Goal: Information Seeking & Learning: Learn about a topic

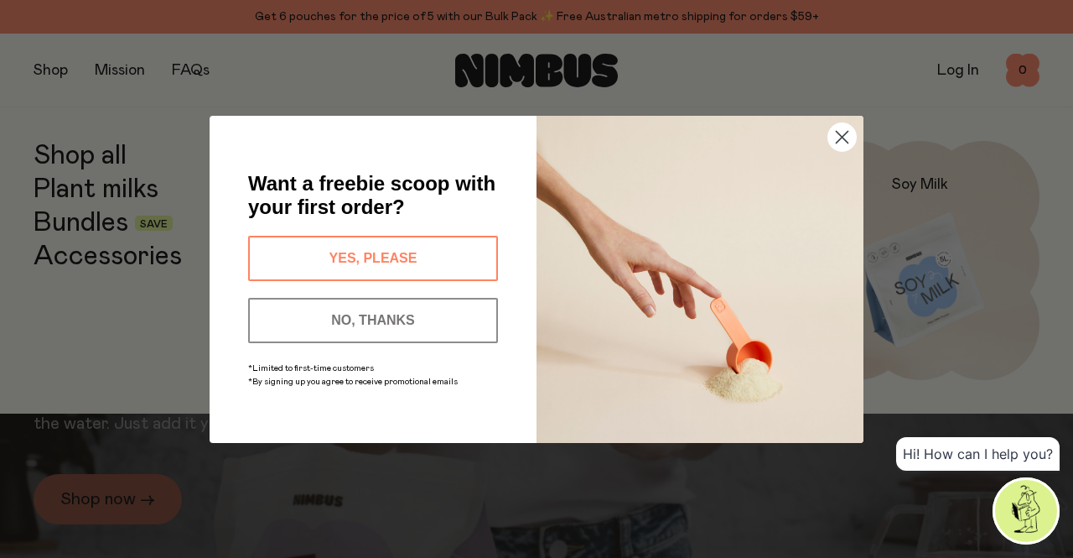
click at [843, 141] on circle "Close dialog" at bounding box center [842, 136] width 28 height 28
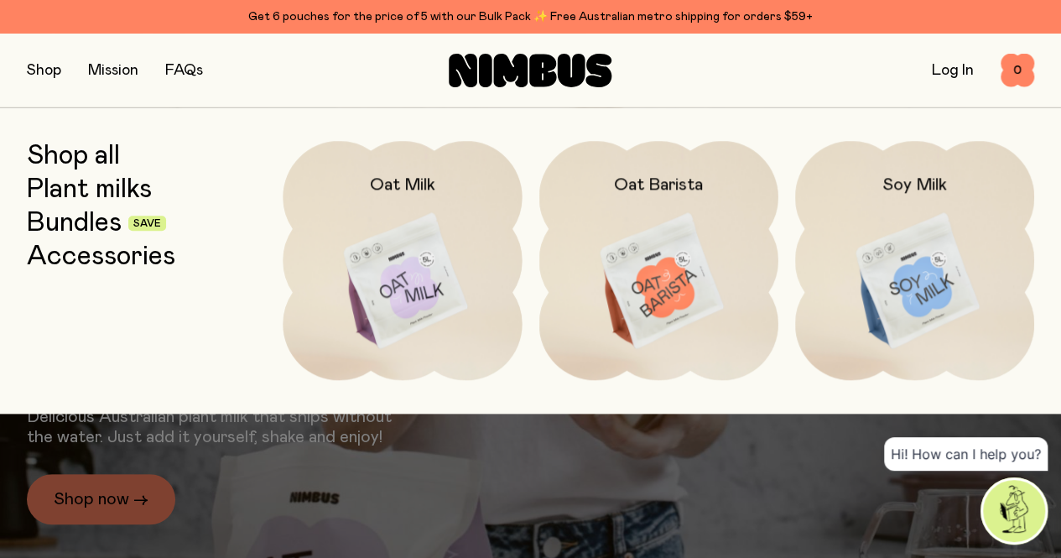
click at [102, 220] on link "Bundles" at bounding box center [74, 223] width 95 height 30
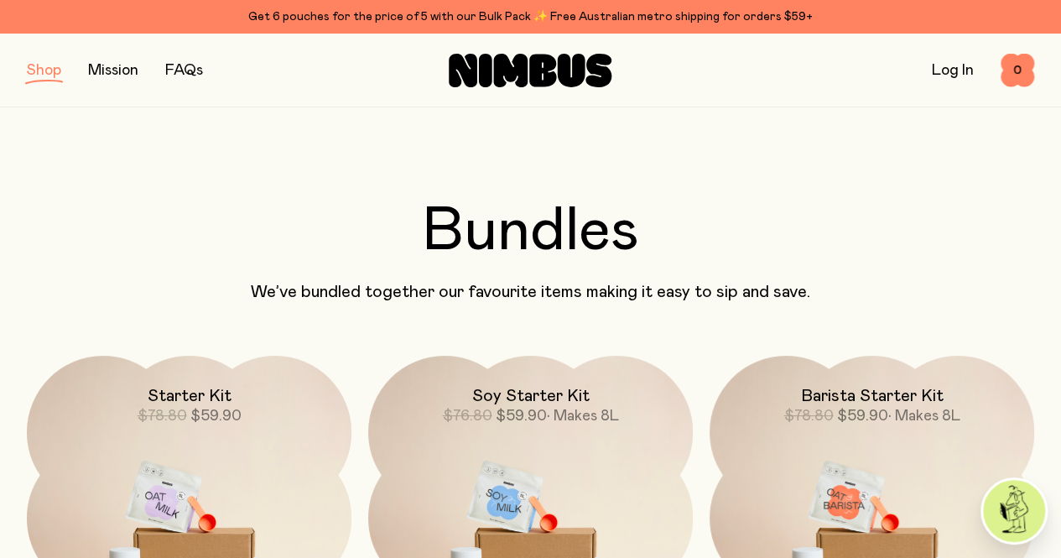
click at [49, 73] on button "button" at bounding box center [44, 70] width 34 height 23
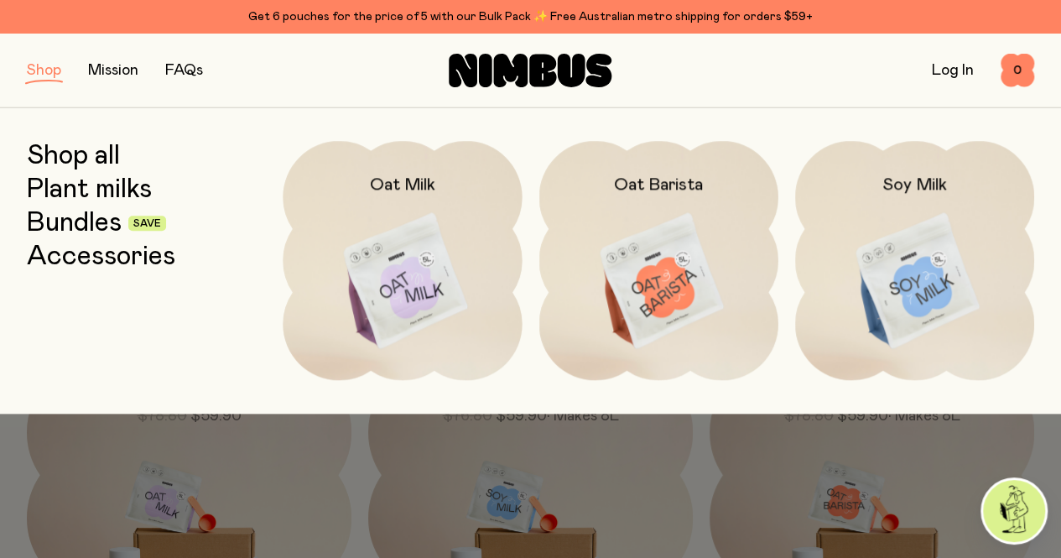
click at [87, 186] on link "Plant milks" at bounding box center [89, 189] width 125 height 30
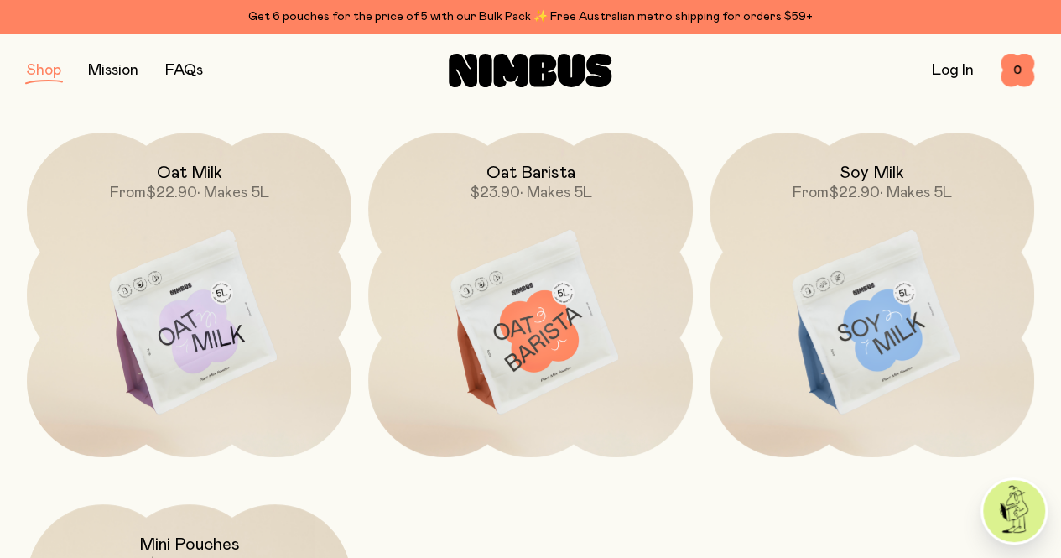
scroll to position [252, 0]
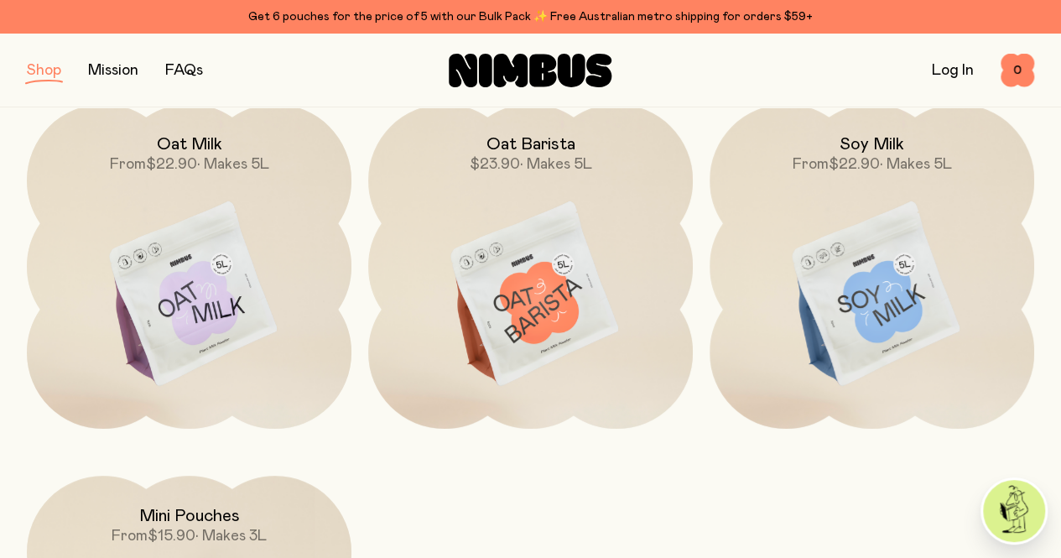
click at [547, 251] on img at bounding box center [530, 294] width 324 height 381
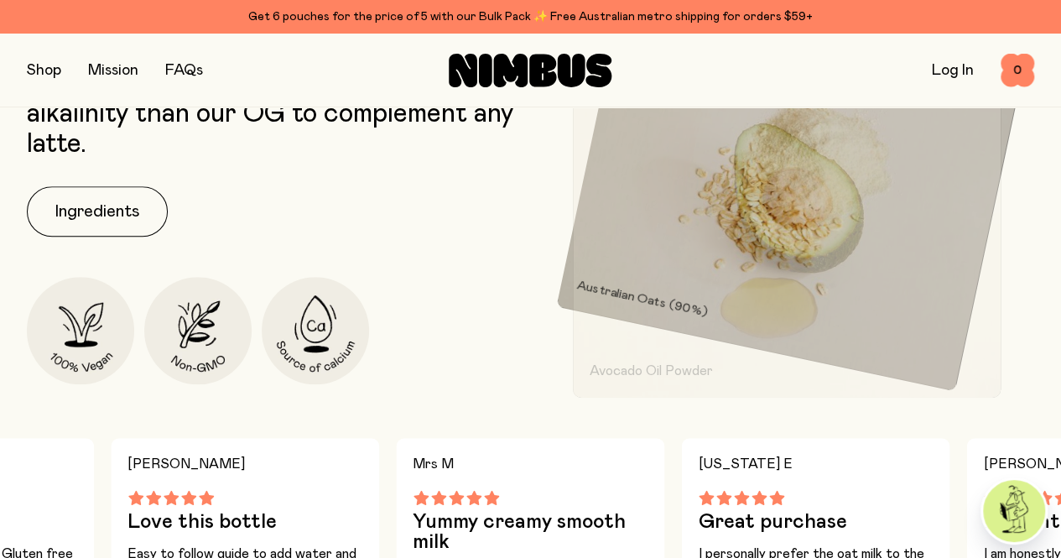
scroll to position [755, 0]
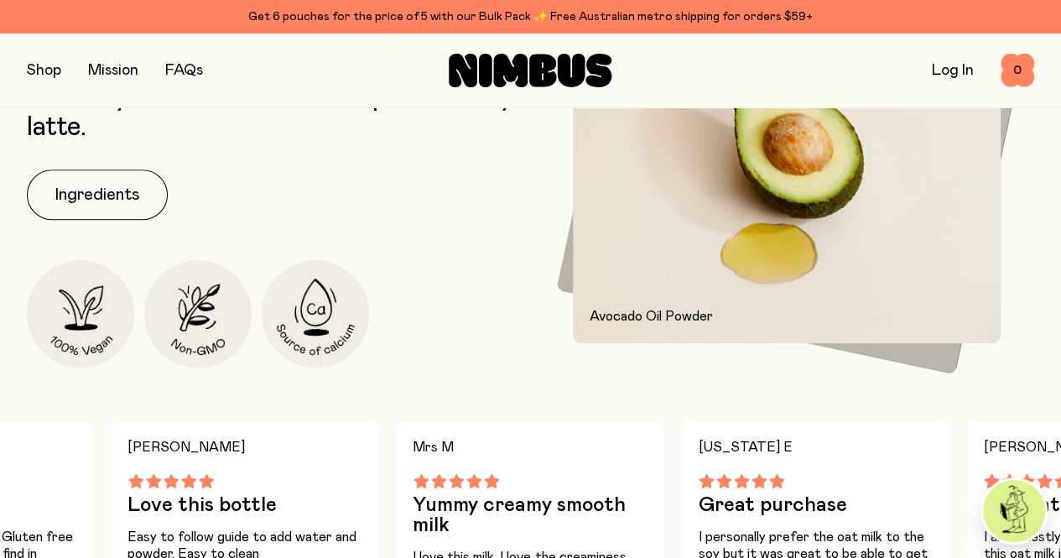
click at [98, 220] on button "Ingredients" at bounding box center [97, 194] width 141 height 50
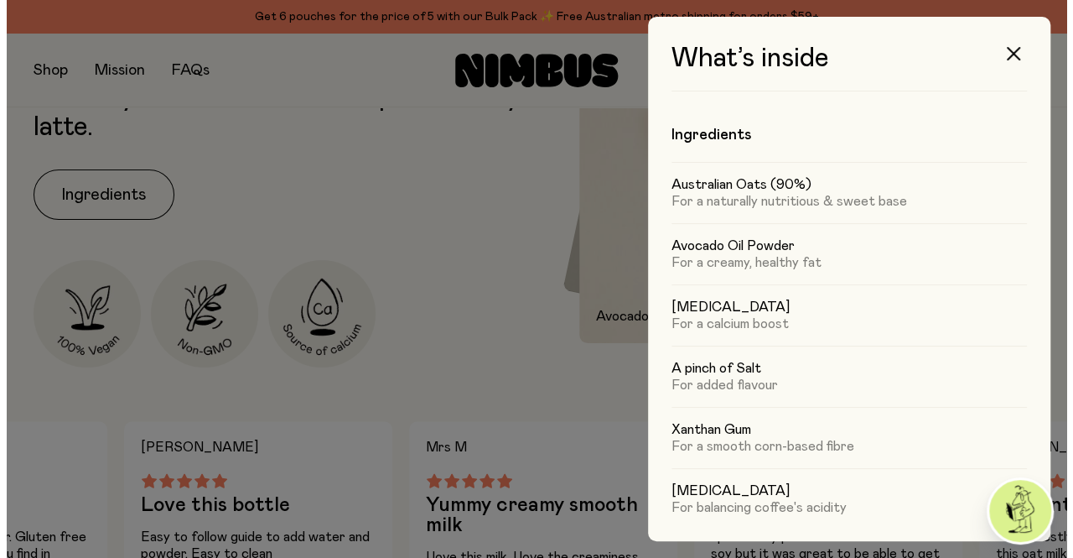
scroll to position [0, 0]
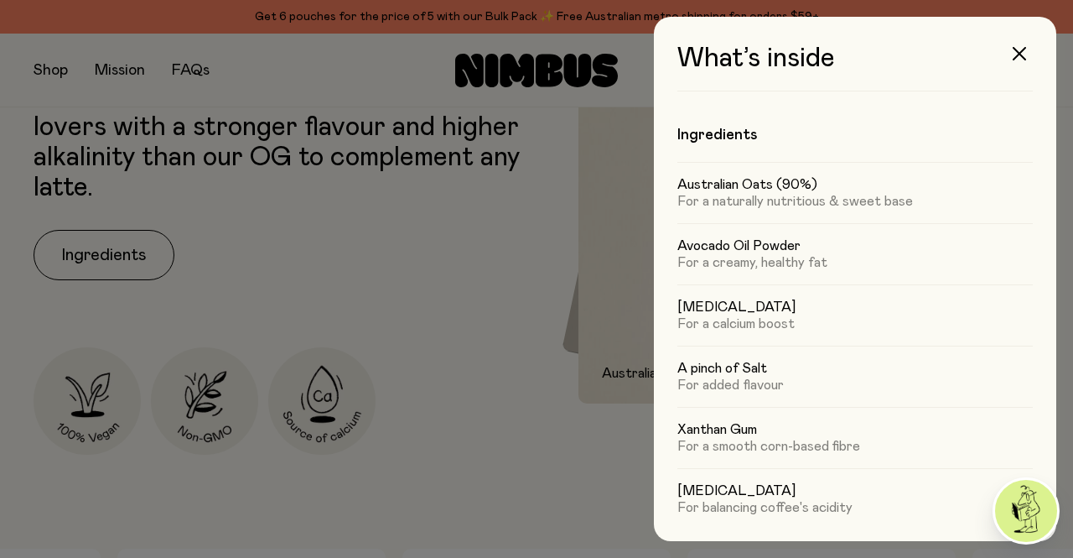
click at [1023, 52] on icon "button" at bounding box center [1019, 53] width 13 height 13
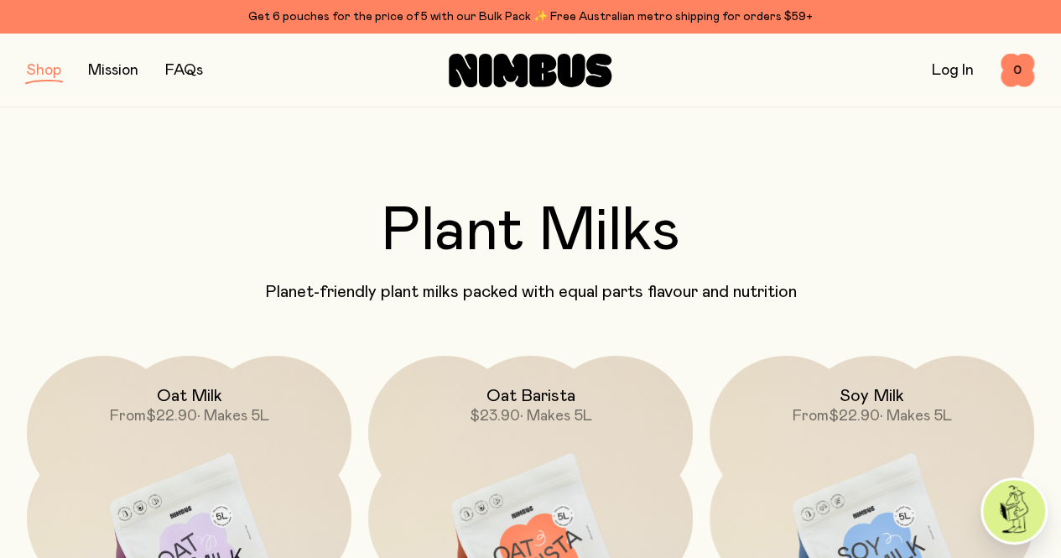
scroll to position [252, 0]
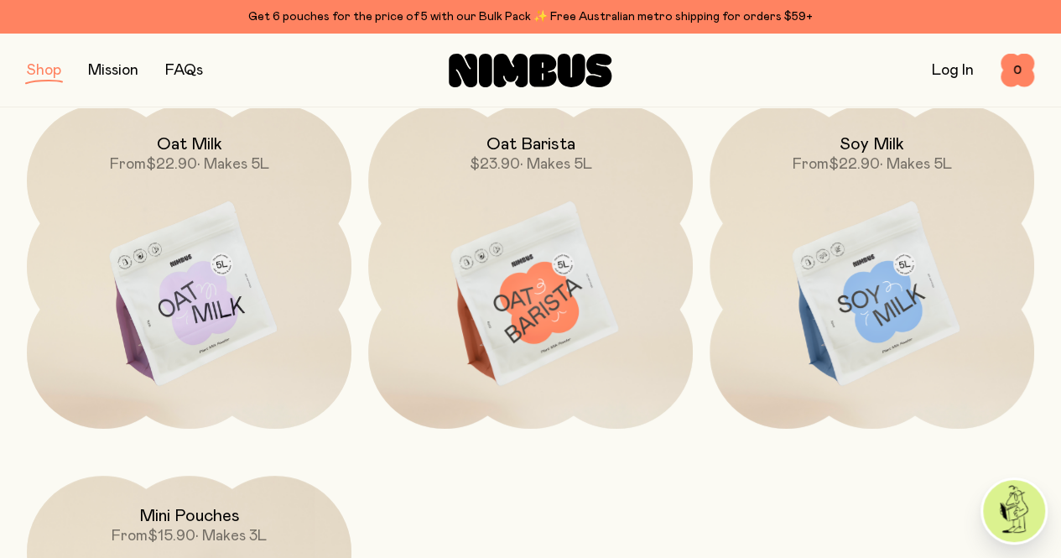
click at [862, 223] on img at bounding box center [871, 294] width 324 height 381
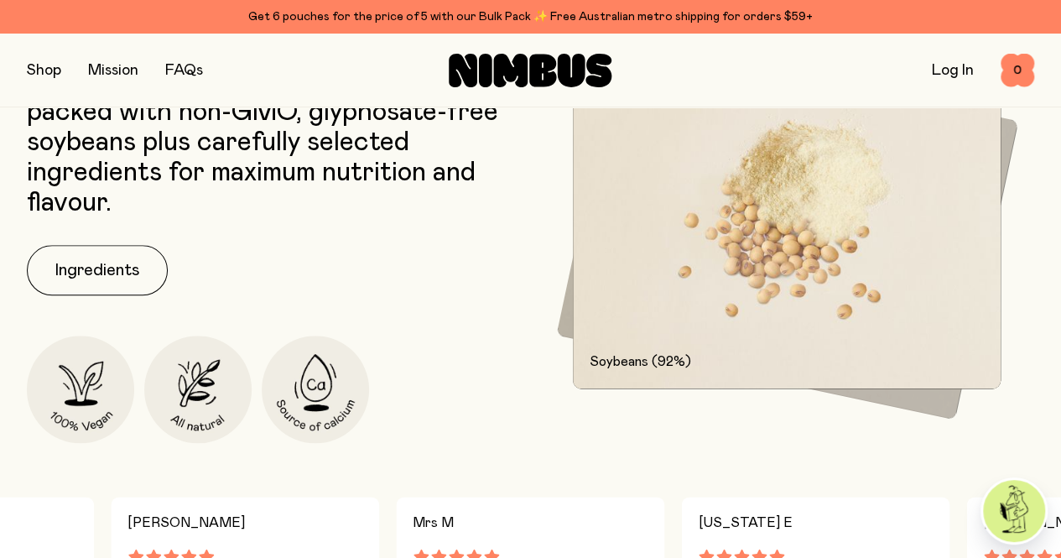
scroll to position [838, 0]
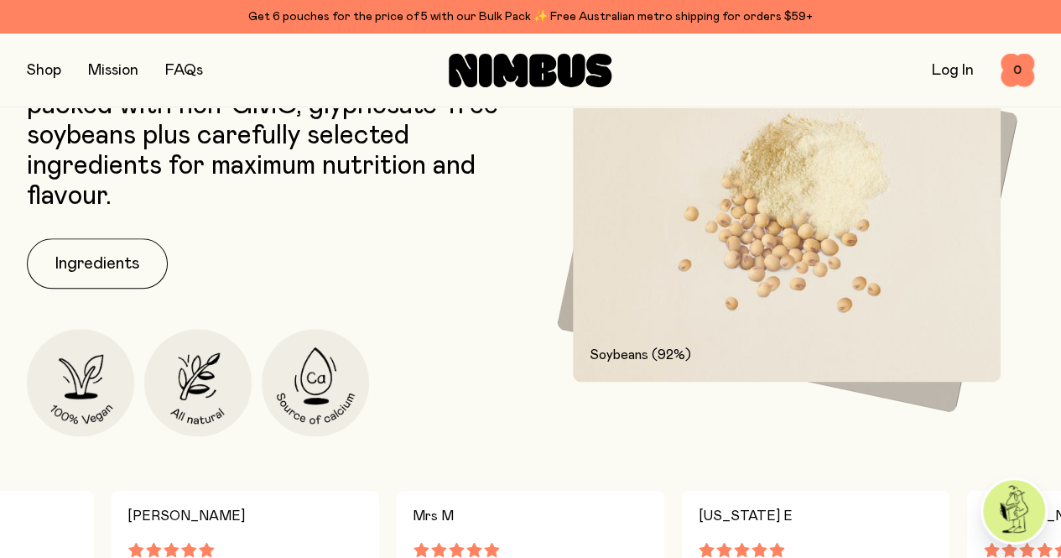
click at [103, 288] on button "Ingredients" at bounding box center [97, 263] width 141 height 50
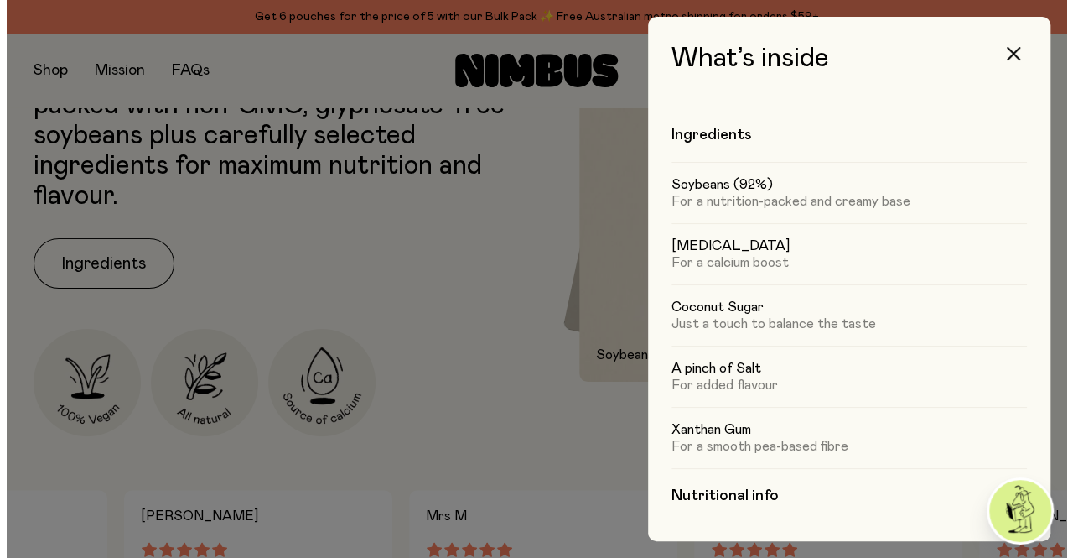
scroll to position [0, 0]
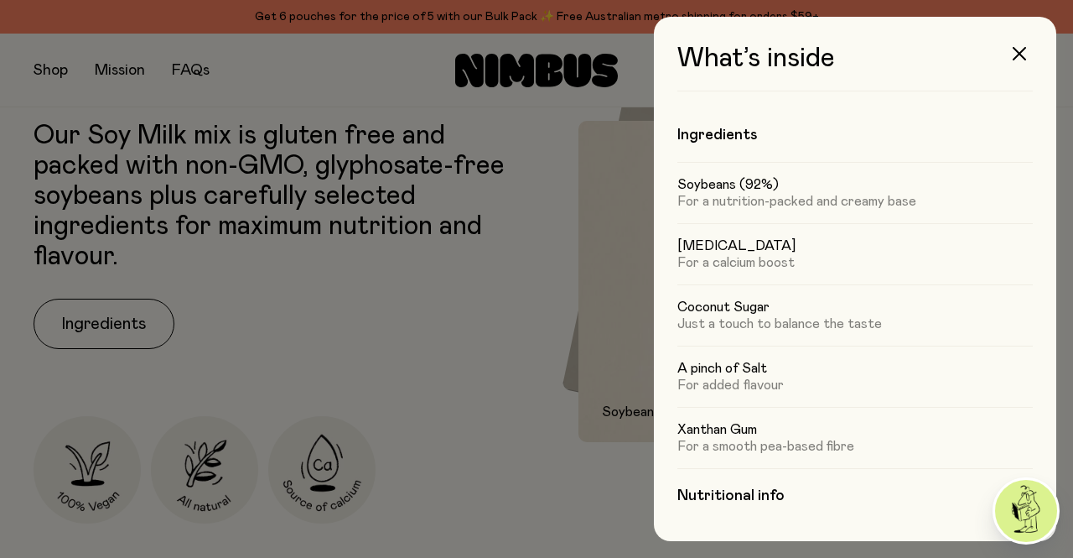
click at [1021, 51] on icon "button" at bounding box center [1019, 53] width 13 height 13
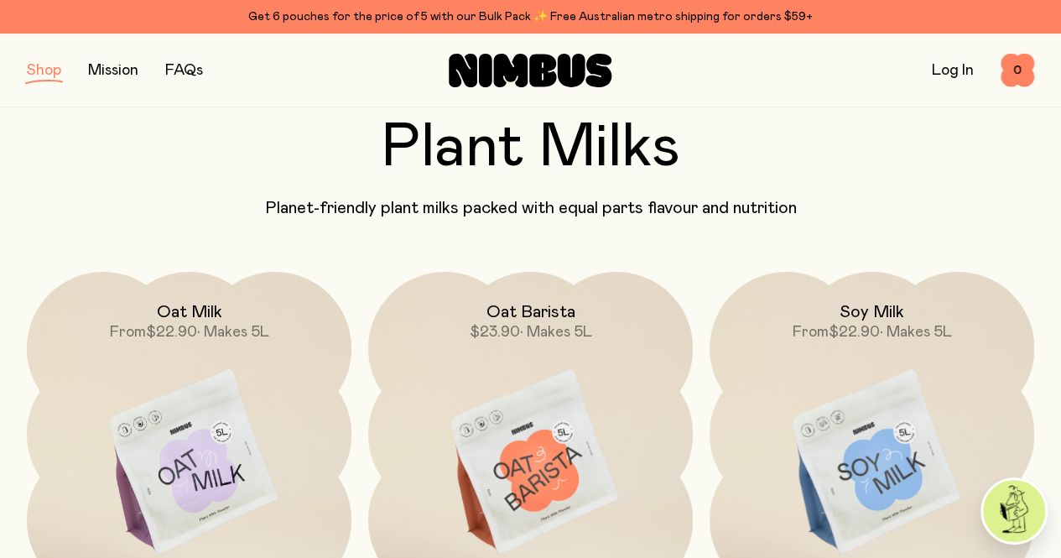
scroll to position [168, 0]
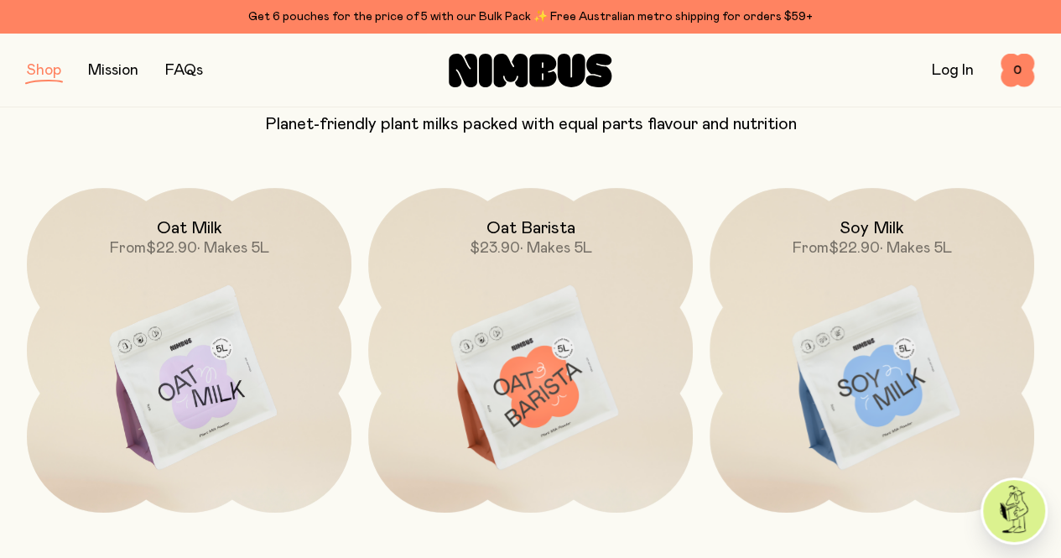
click at [186, 352] on img at bounding box center [189, 378] width 324 height 381
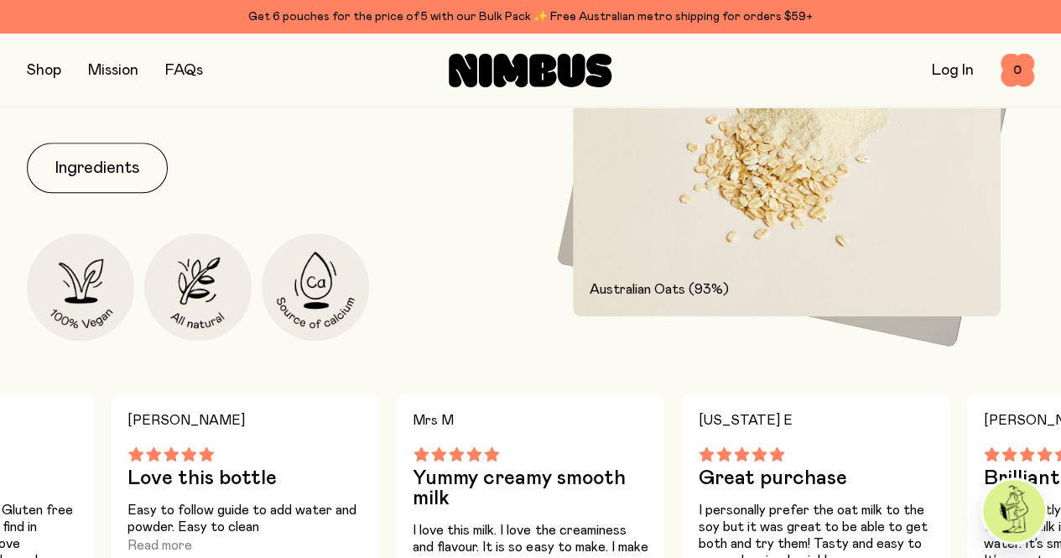
scroll to position [838, 0]
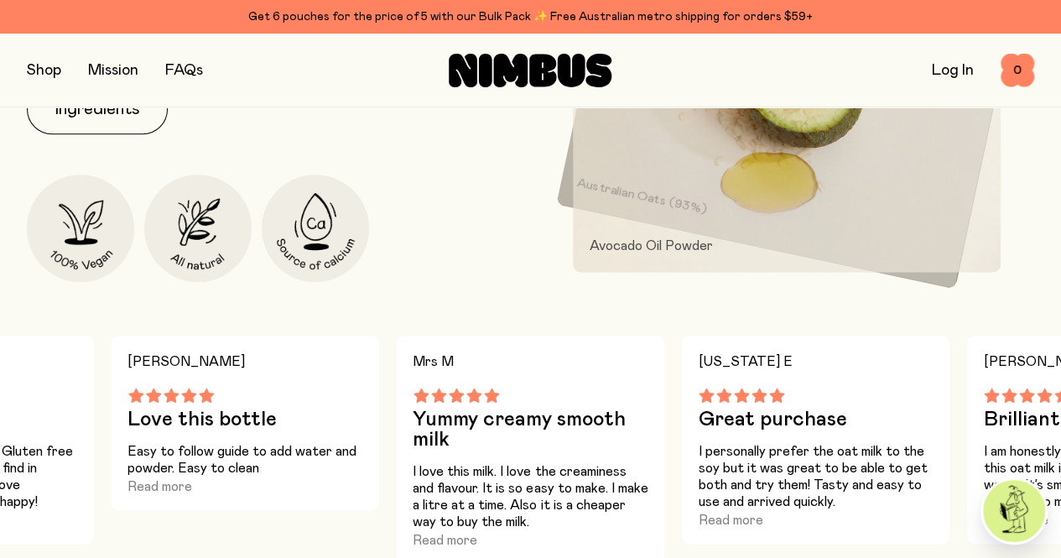
click at [92, 134] on button "Ingredients" at bounding box center [97, 109] width 141 height 50
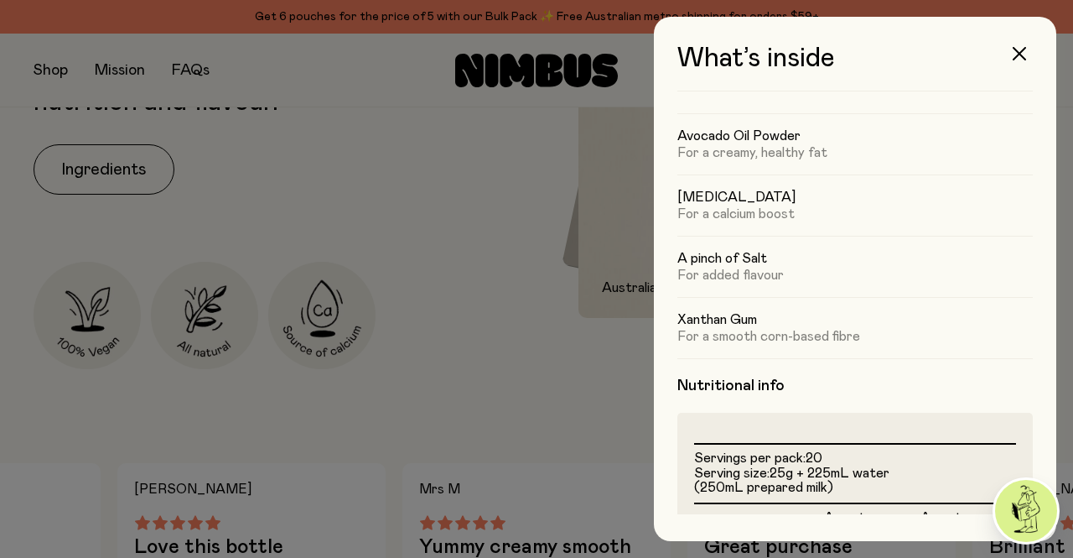
scroll to position [84, 0]
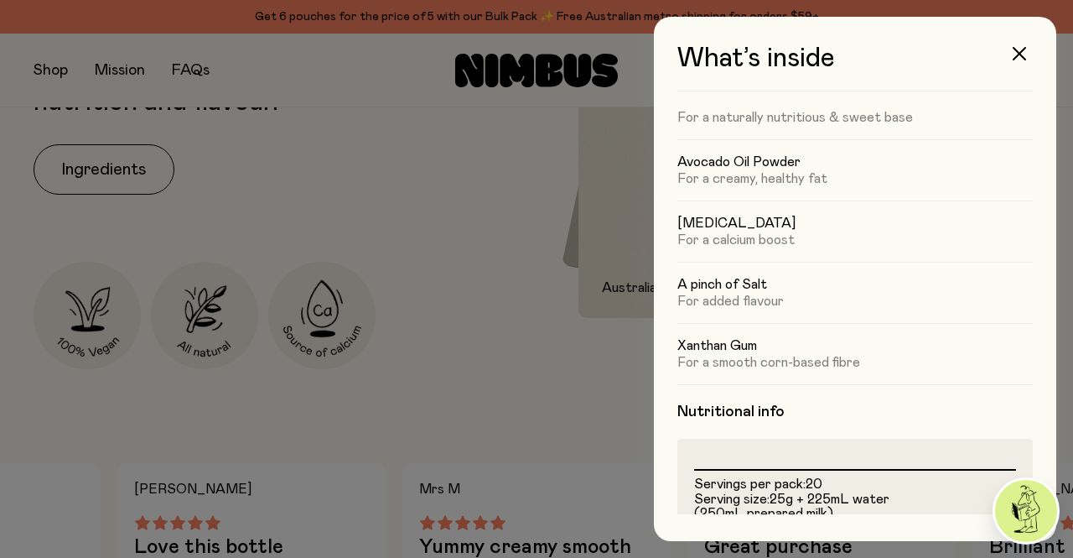
click at [1026, 53] on button "button" at bounding box center [1019, 54] width 40 height 40
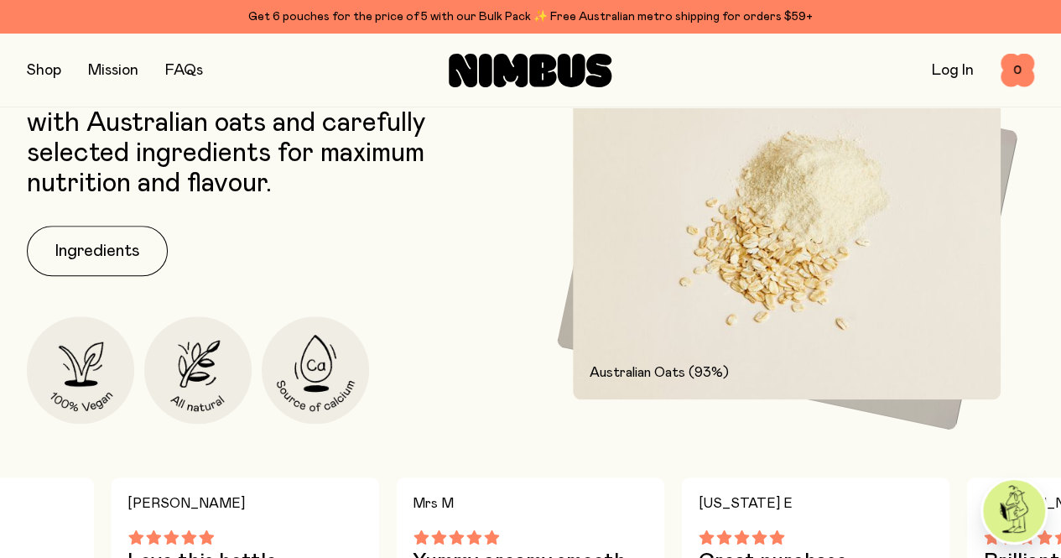
scroll to position [671, 0]
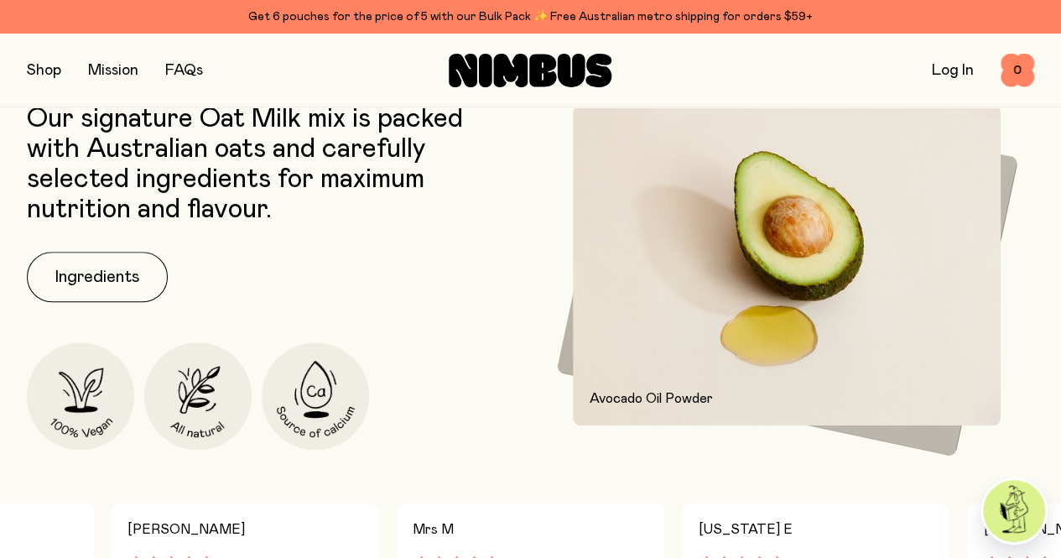
click at [189, 66] on link "FAQs" at bounding box center [184, 70] width 38 height 15
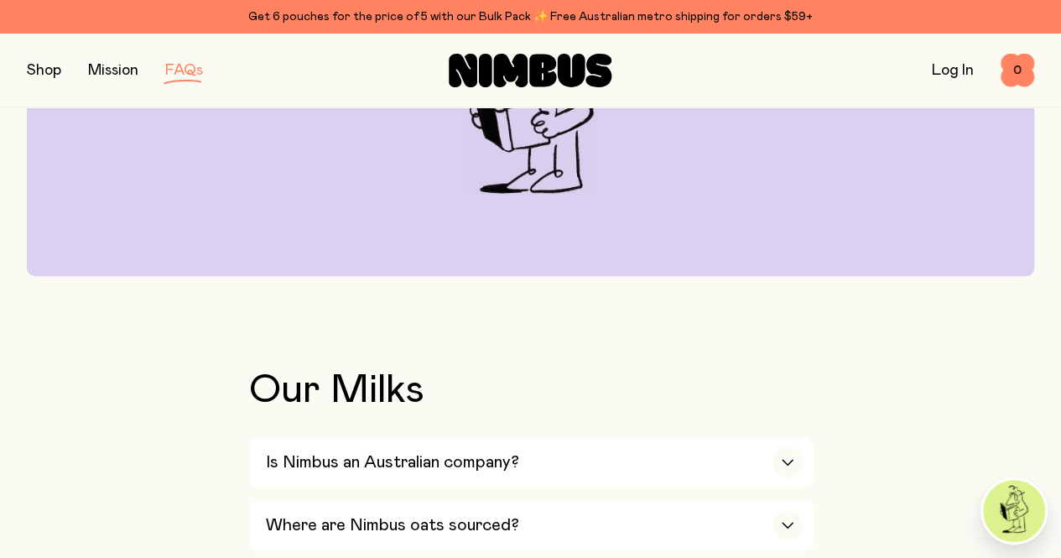
scroll to position [419, 0]
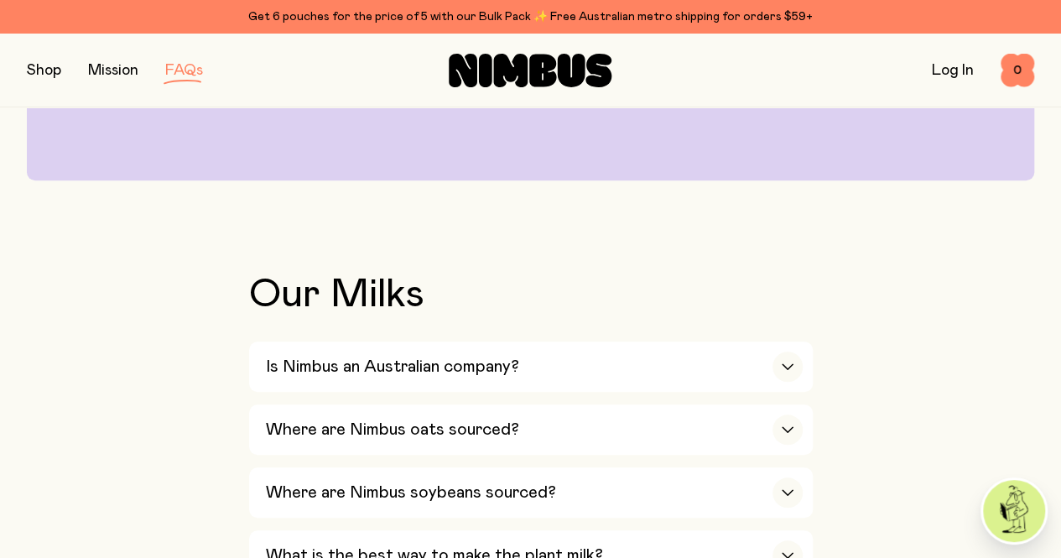
click at [782, 426] on icon "button" at bounding box center [787, 429] width 13 height 7
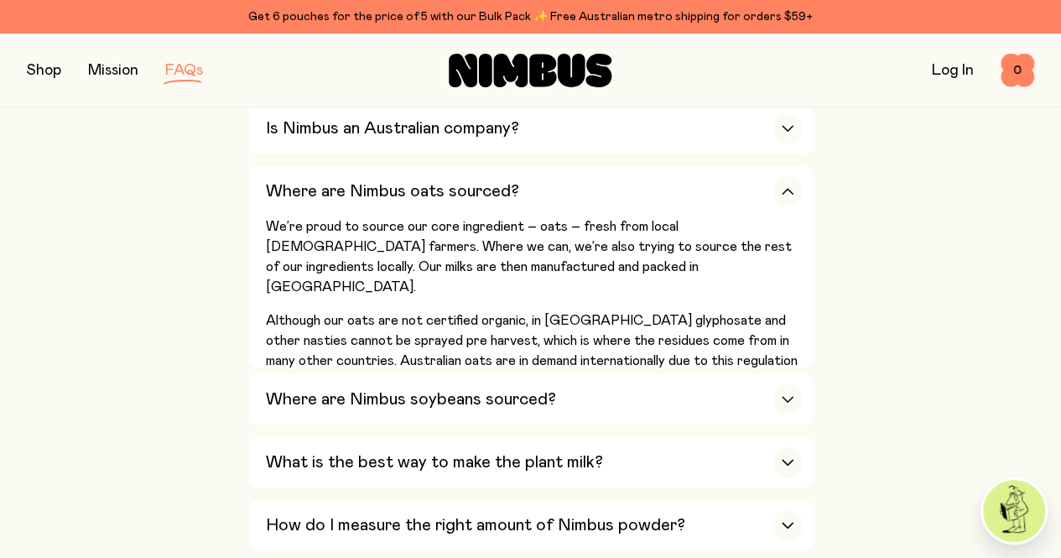
scroll to position [671, 0]
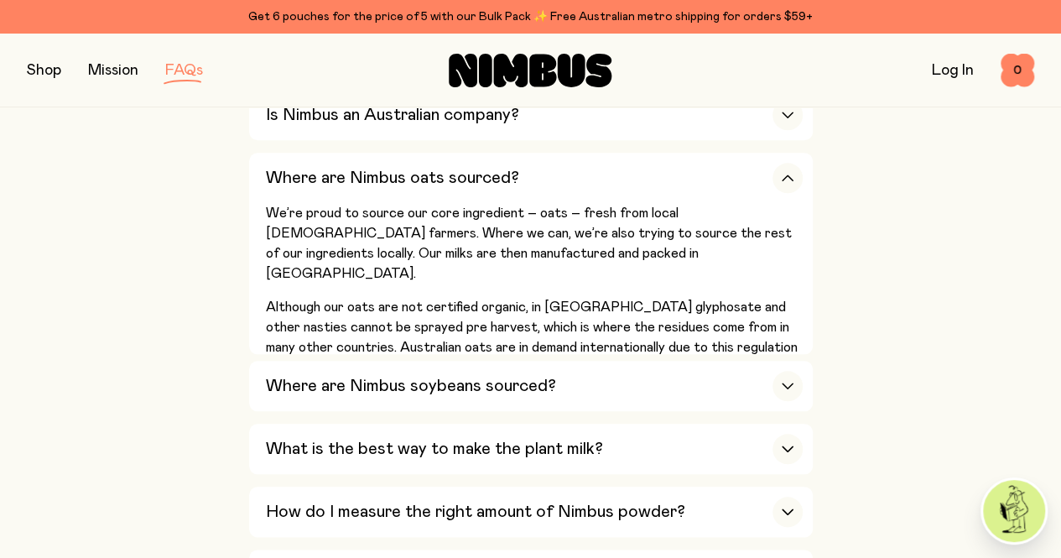
click at [788, 383] on icon "button" at bounding box center [787, 385] width 10 height 5
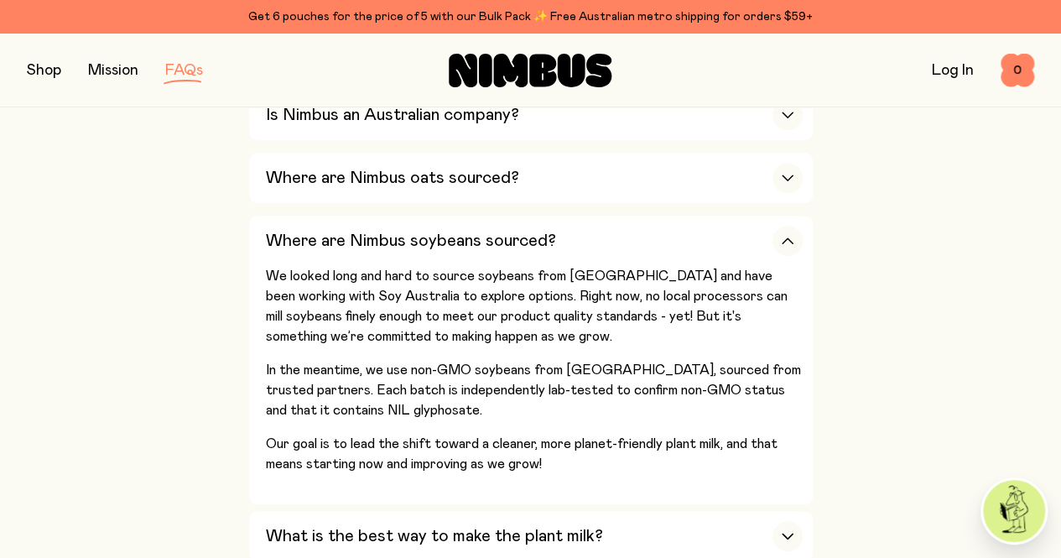
scroll to position [755, 0]
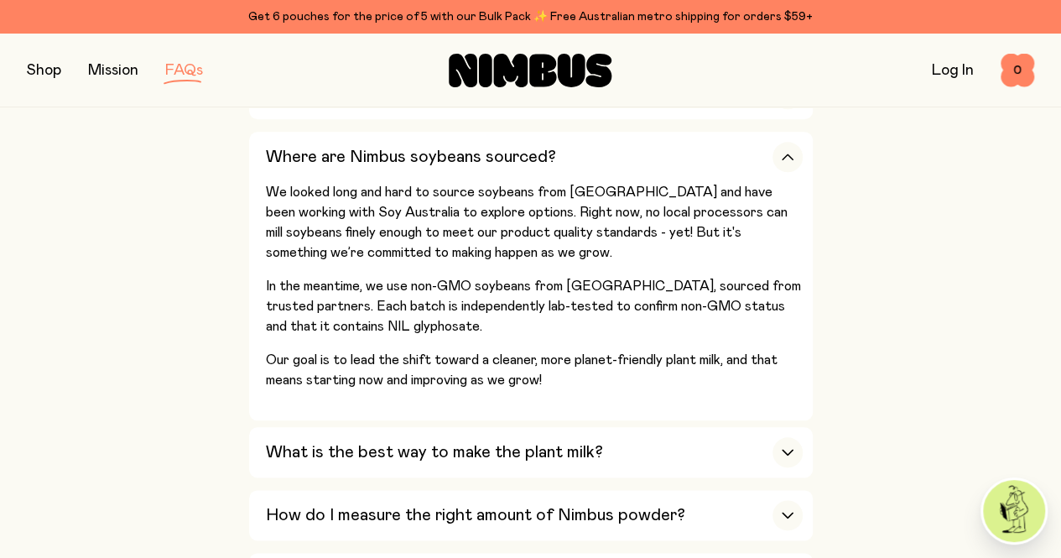
click at [788, 449] on icon "button" at bounding box center [787, 452] width 13 height 7
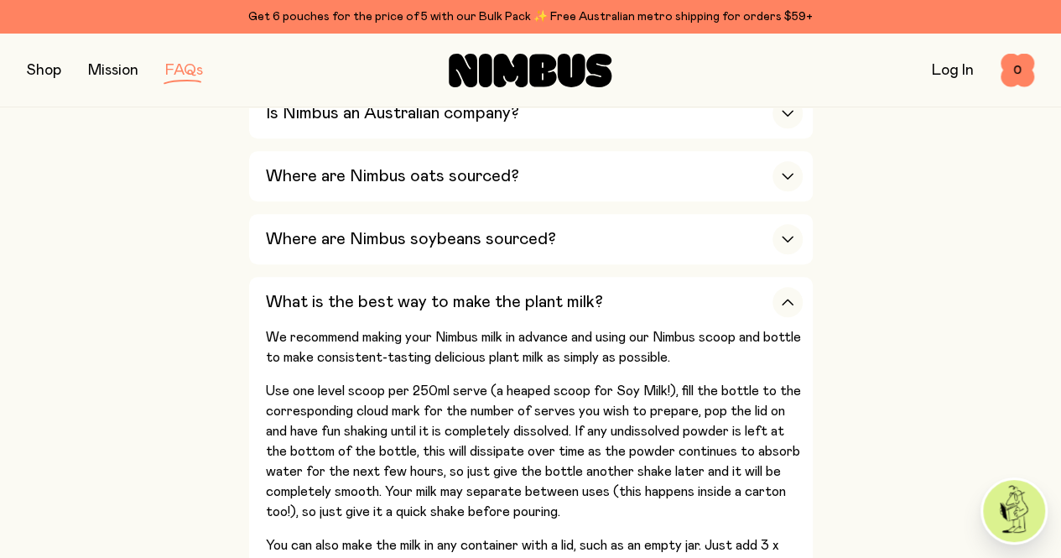
scroll to position [671, 0]
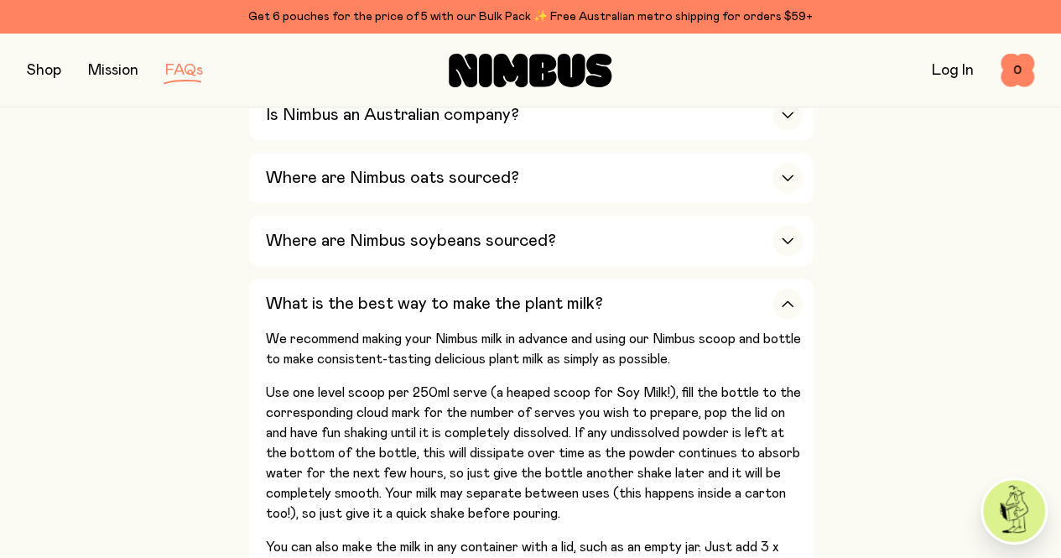
click at [788, 300] on icon "button" at bounding box center [787, 303] width 13 height 7
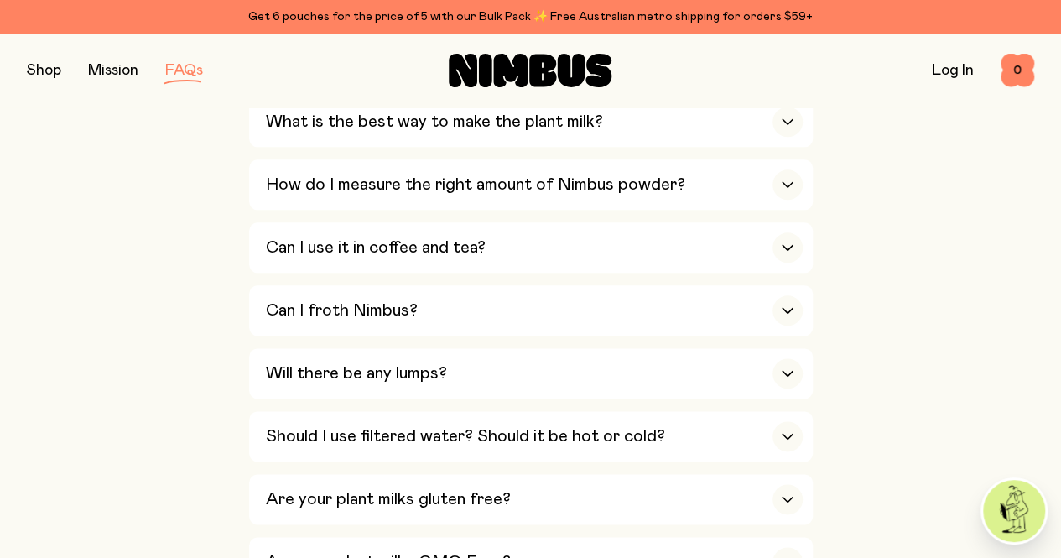
scroll to position [922, 0]
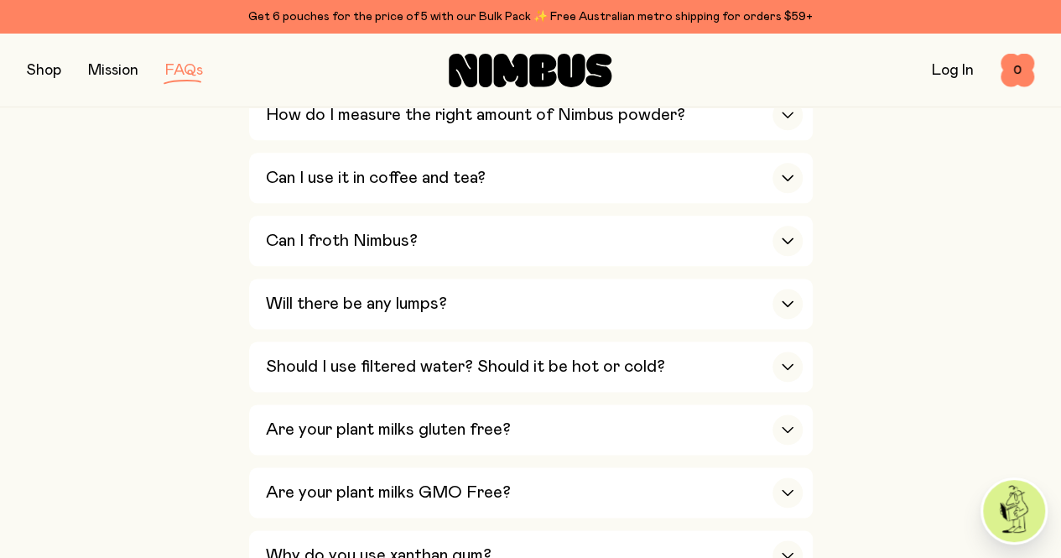
click at [785, 426] on icon "button" at bounding box center [787, 429] width 13 height 7
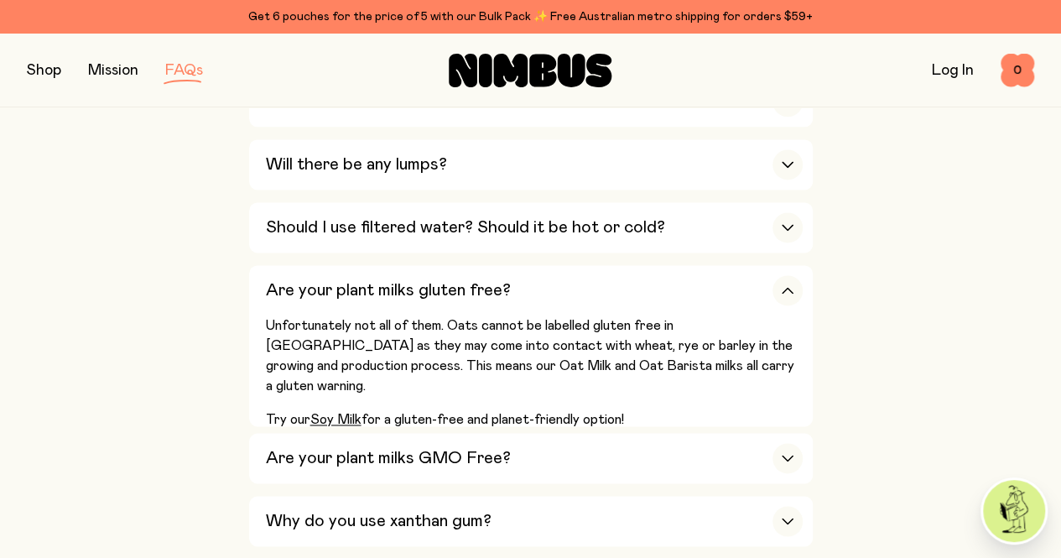
scroll to position [1090, 0]
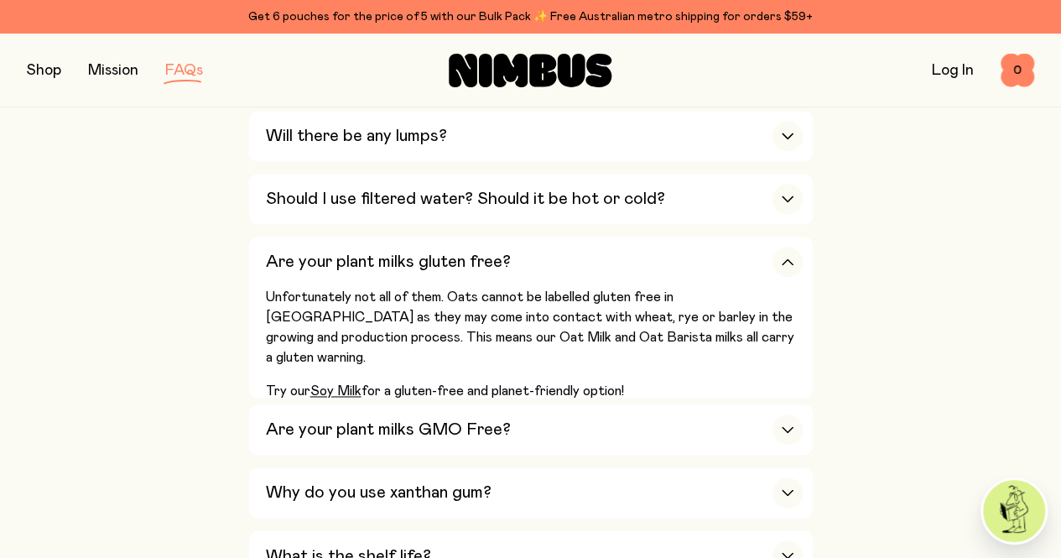
click at [790, 426] on icon "button" at bounding box center [787, 429] width 13 height 7
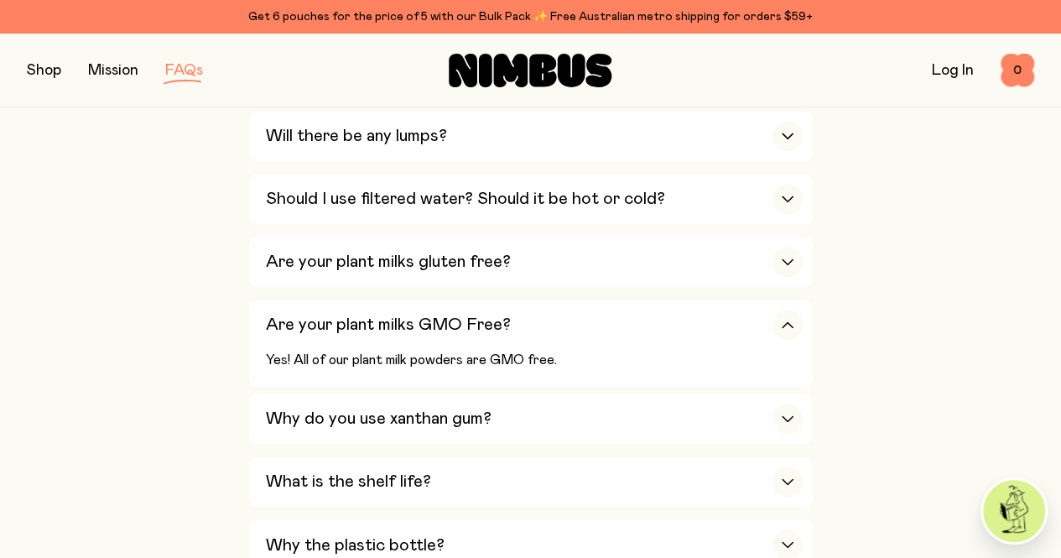
click at [786, 478] on icon "button" at bounding box center [787, 481] width 13 height 7
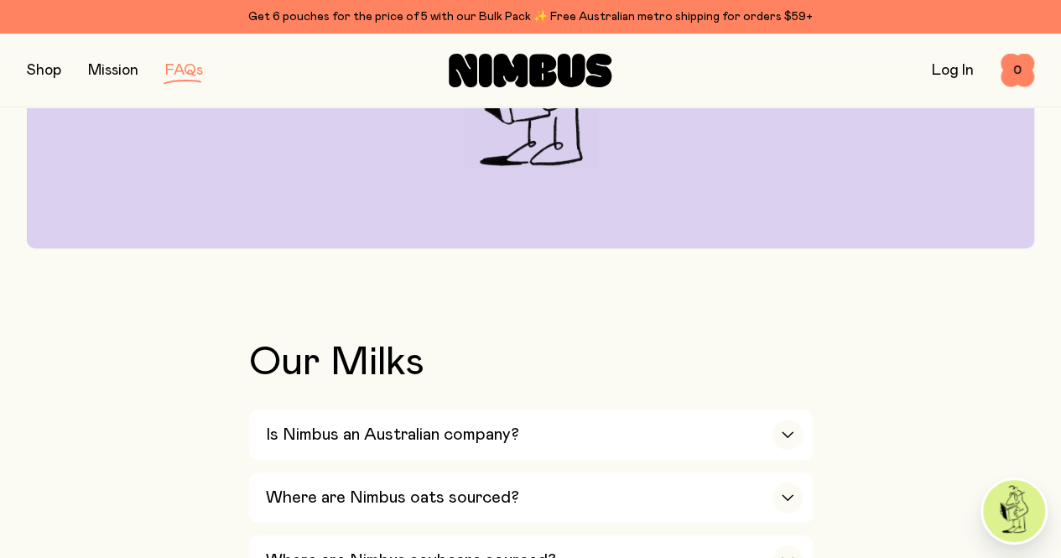
scroll to position [84, 0]
